Goal: Task Accomplishment & Management: Manage account settings

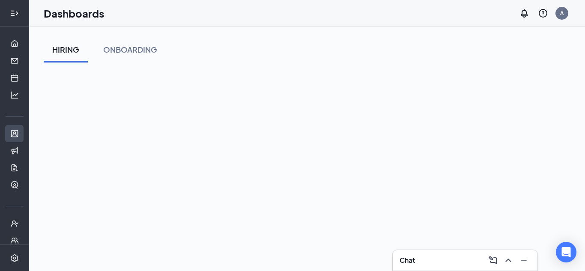
click at [22, 127] on link "Applicants" at bounding box center [26, 133] width 9 height 17
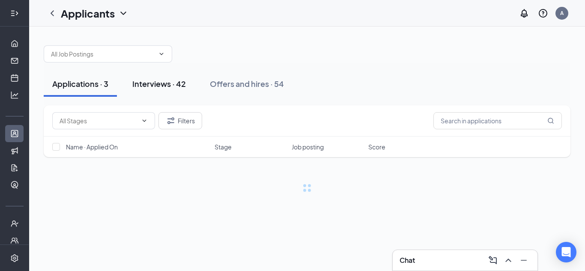
click at [174, 84] on div "Interviews · 42" at bounding box center [159, 83] width 54 height 11
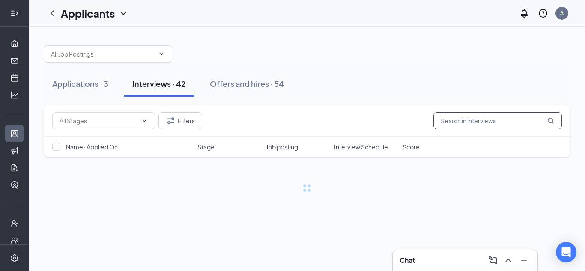
click at [465, 121] on input "text" at bounding box center [498, 120] width 129 height 17
type input "[PERSON_NAME]"
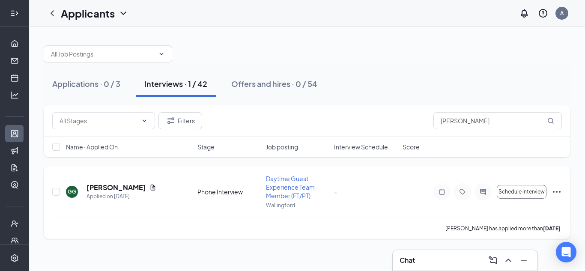
click at [561, 192] on icon "Ellipses" at bounding box center [557, 192] width 10 height 10
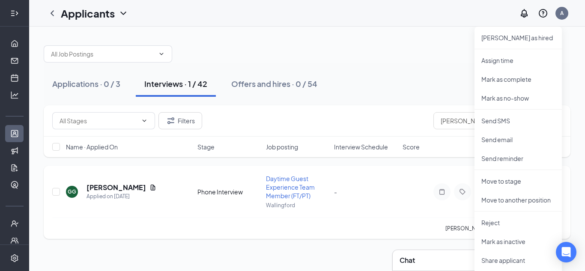
click at [411, 228] on div "[PERSON_NAME] has applied more than [DATE] ." at bounding box center [307, 228] width 510 height 21
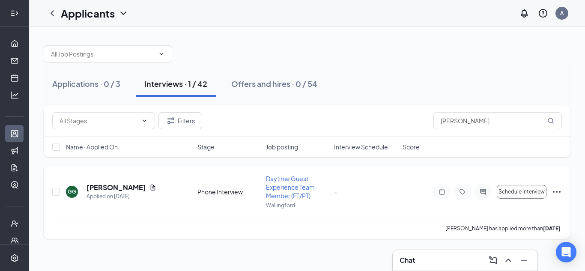
click at [484, 196] on div at bounding box center [483, 191] width 17 height 17
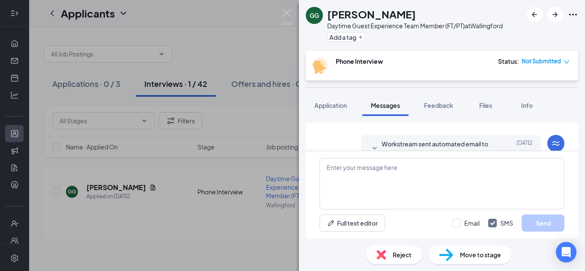
click at [384, 143] on span "Workstream sent automated email to [PERSON_NAME]." at bounding box center [438, 148] width 112 height 19
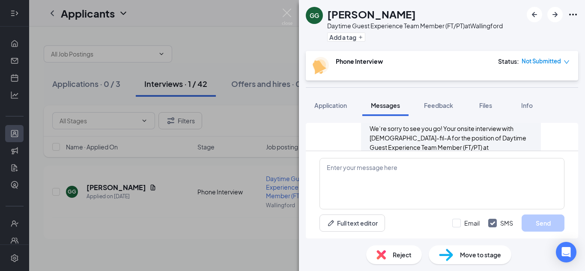
scroll to position [297, 0]
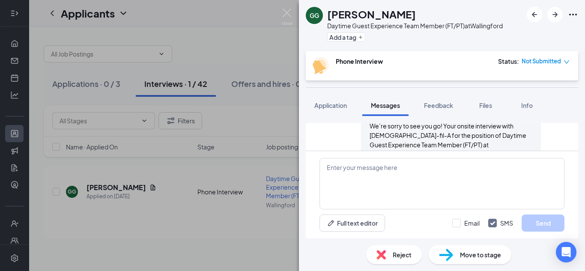
click at [414, 258] on div "Reject" at bounding box center [394, 255] width 56 height 19
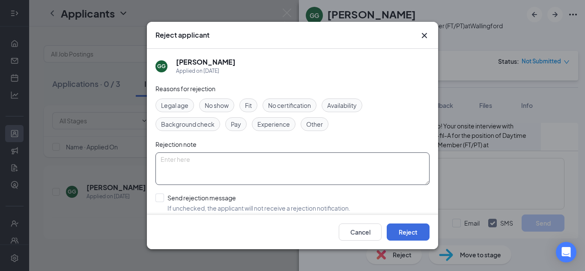
click at [261, 180] on textarea at bounding box center [293, 169] width 274 height 33
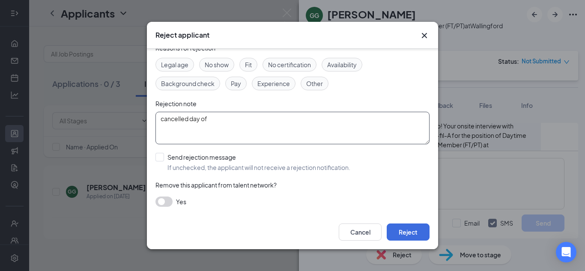
type textarea "cancelled day of"
click at [148, 201] on div "[PERSON_NAME] Applied on [DATE] Reasons for rejection Legal age No show Fit No …" at bounding box center [292, 132] width 291 height 167
click at [167, 202] on button "button" at bounding box center [164, 202] width 17 height 10
click at [169, 156] on input "Send rejection message If unchecked, the applicant will not receive a rejection…" at bounding box center [253, 162] width 195 height 19
checkbox input "true"
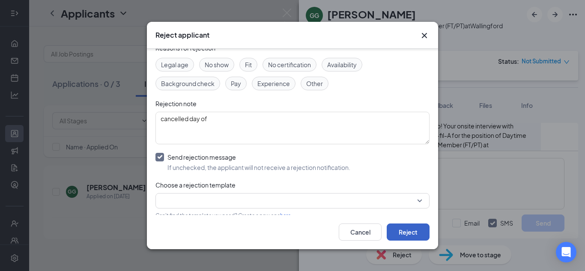
click at [401, 235] on button "Reject" at bounding box center [408, 232] width 43 height 17
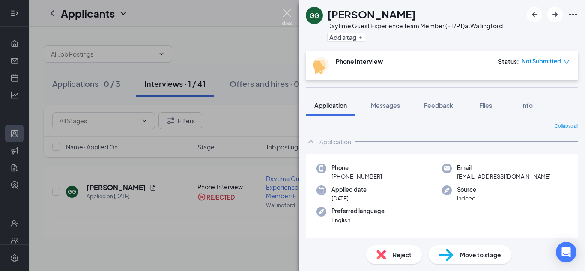
click at [288, 10] on img at bounding box center [287, 17] width 11 height 17
